Goal: Task Accomplishment & Management: Manage account settings

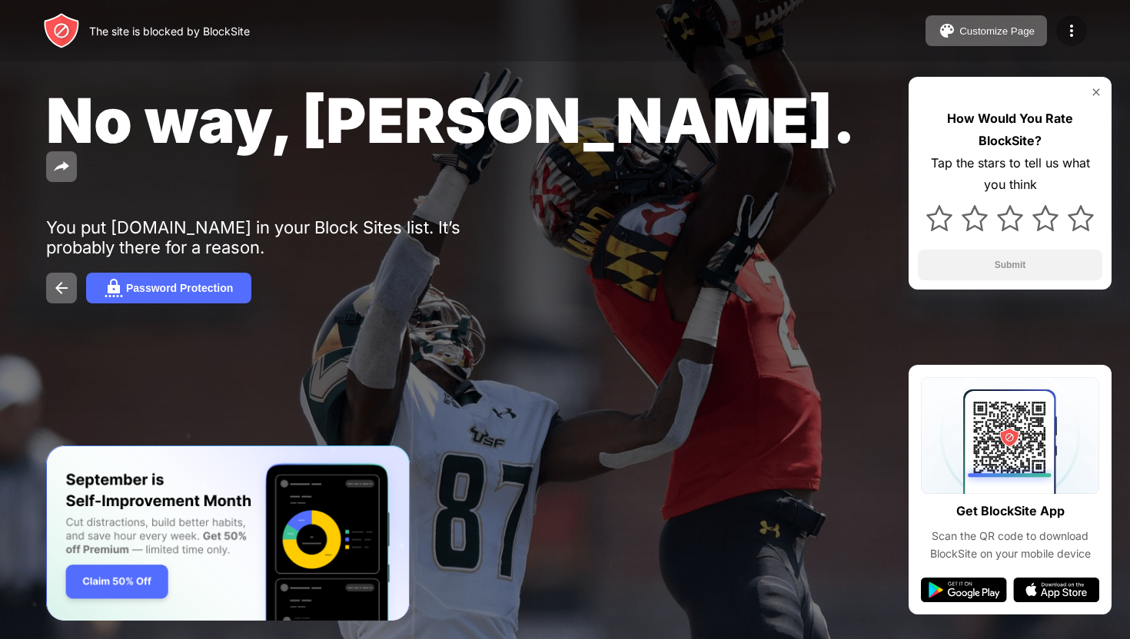
click at [1067, 24] on img at bounding box center [1071, 31] width 18 height 18
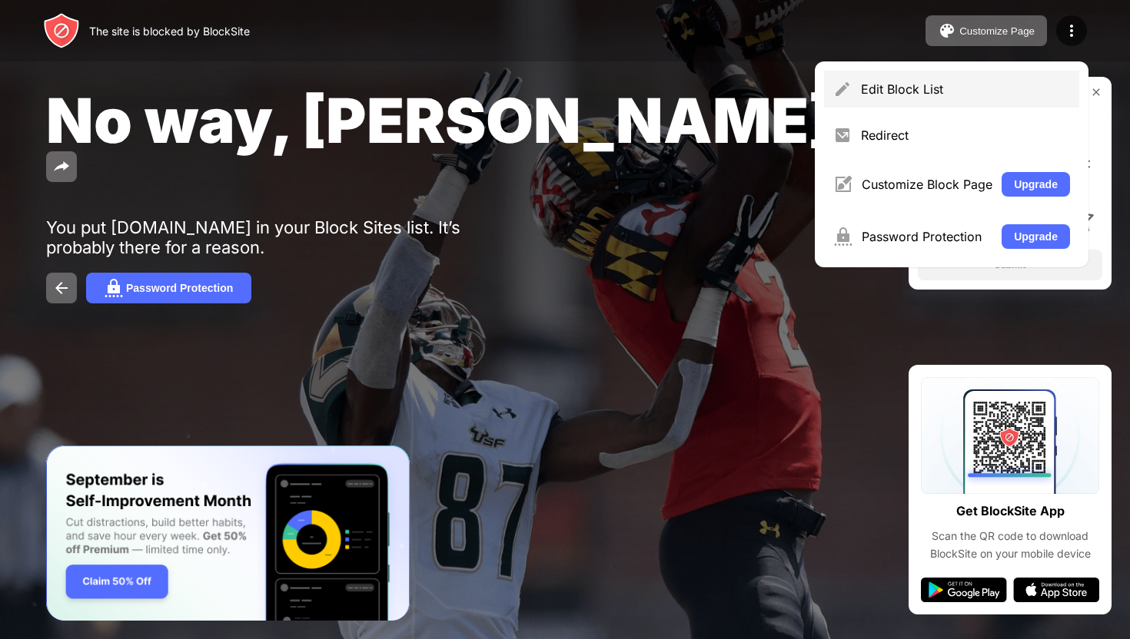
click at [901, 97] on div "Edit Block List" at bounding box center [951, 89] width 255 height 37
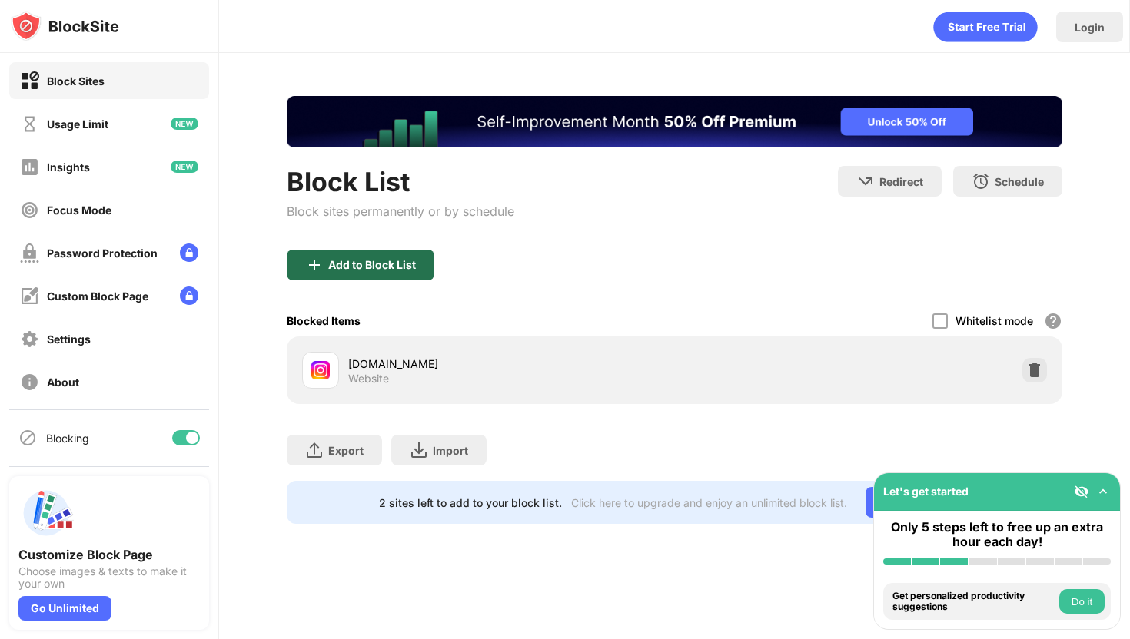
click at [367, 257] on div "Add to Block List" at bounding box center [361, 265] width 148 height 31
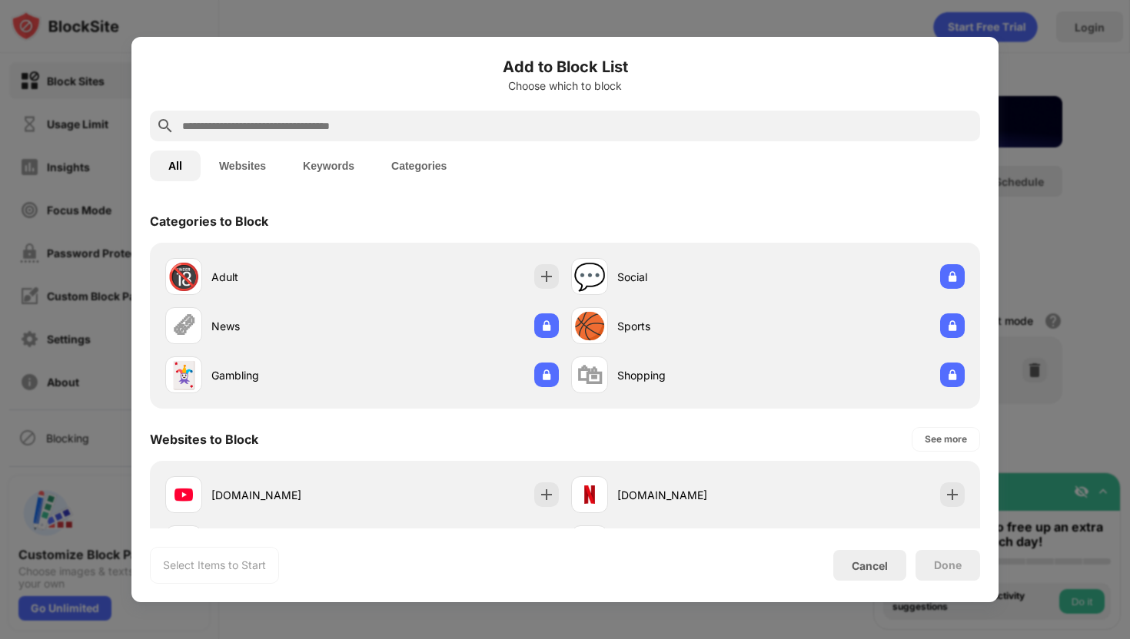
click at [357, 123] on input "text" at bounding box center [577, 126] width 793 height 18
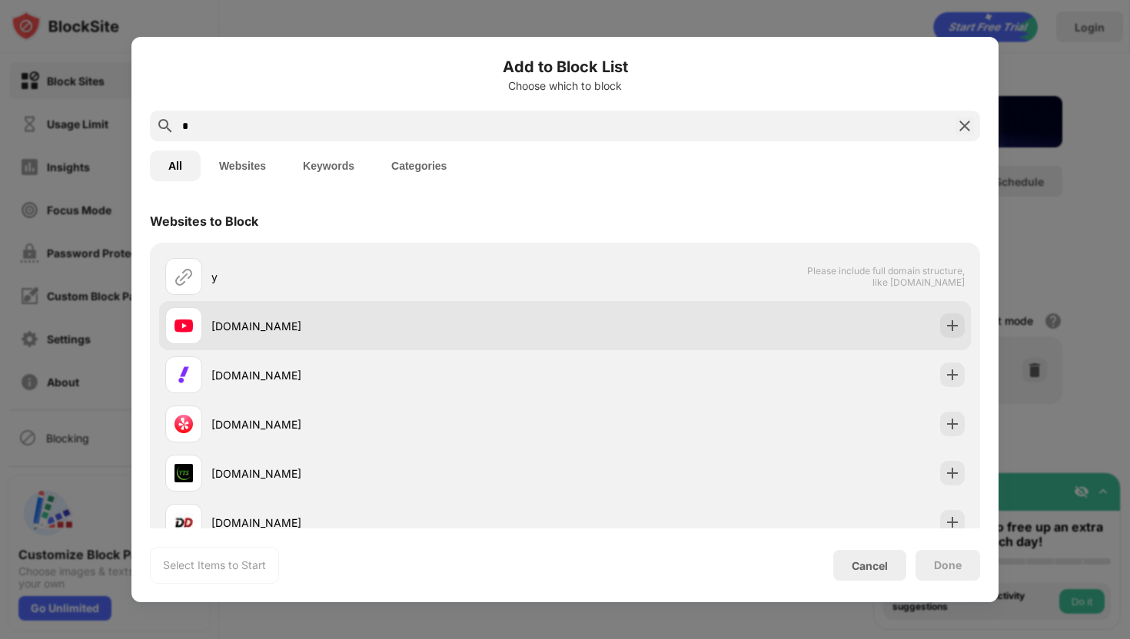
type input "*"
click at [506, 336] on div "[DOMAIN_NAME]" at bounding box center [365, 325] width 400 height 37
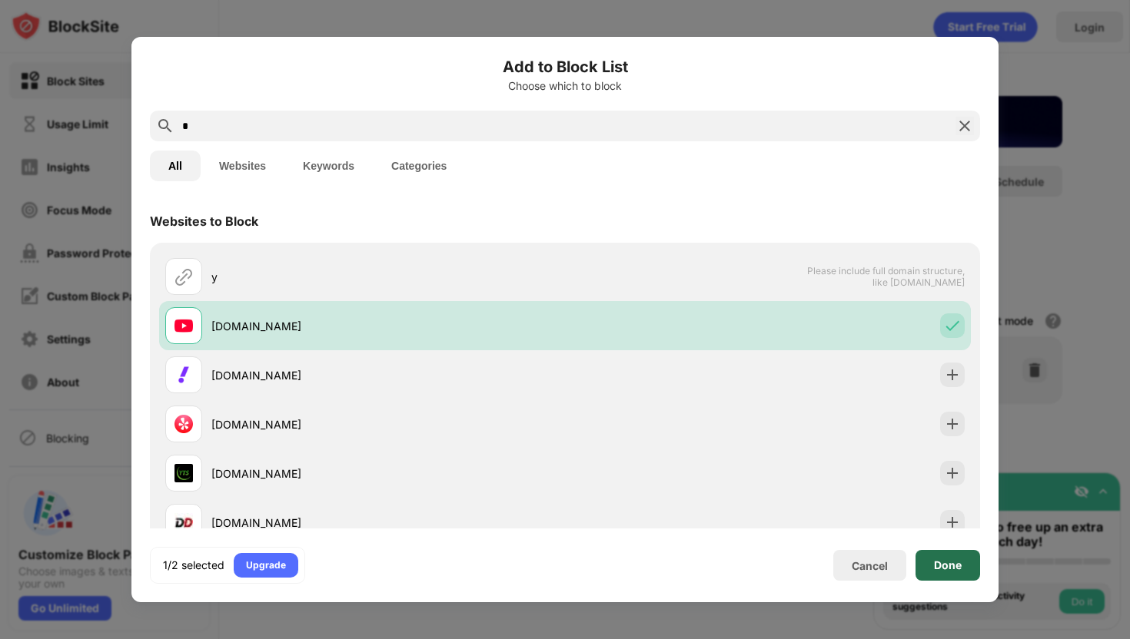
click at [946, 552] on div "Done" at bounding box center [947, 565] width 65 height 31
